Goal: Task Accomplishment & Management: Use online tool/utility

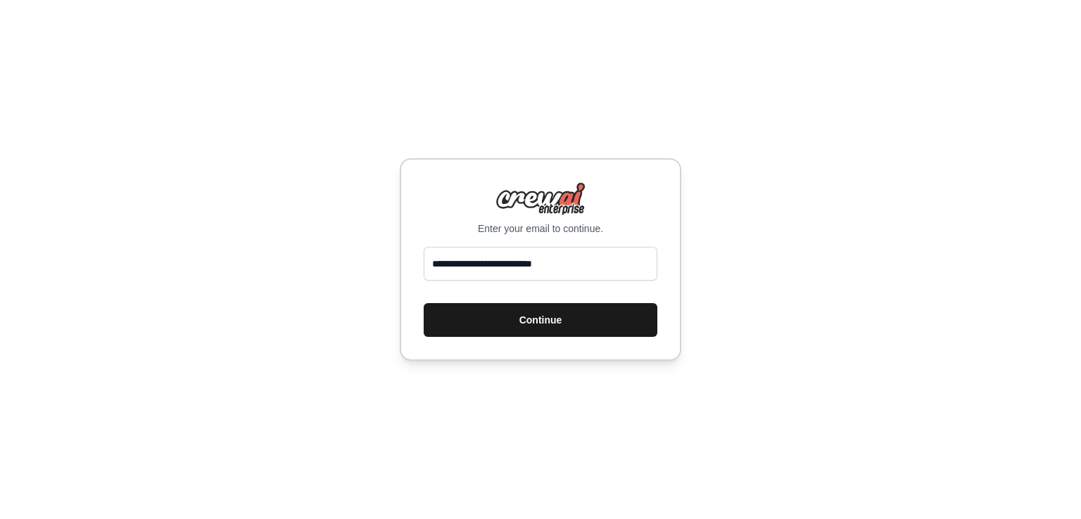
type input "**********"
click at [507, 319] on button "Continue" at bounding box center [541, 320] width 234 height 34
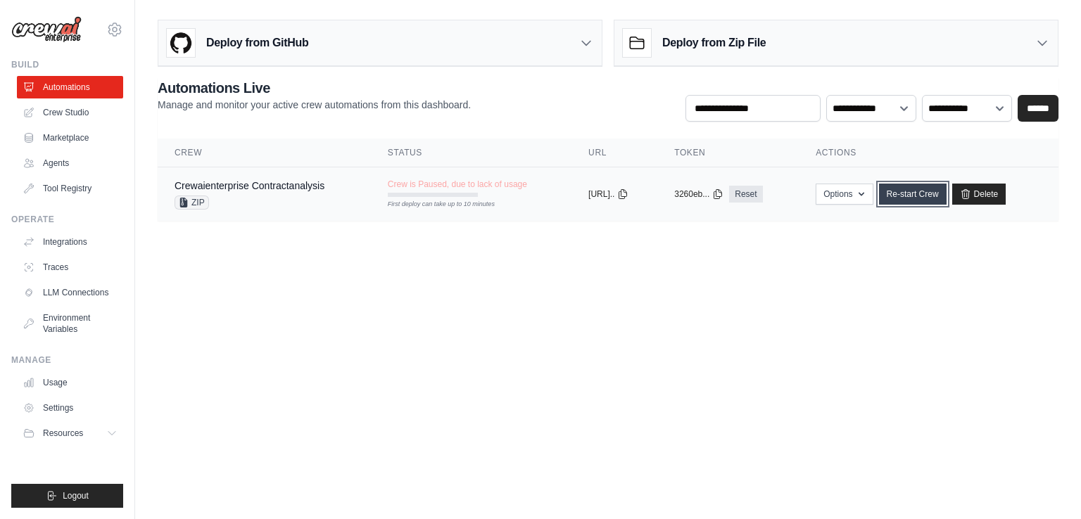
click at [916, 196] on link "Re-start Crew" at bounding box center [913, 194] width 68 height 21
